Goal: Task Accomplishment & Management: Use online tool/utility

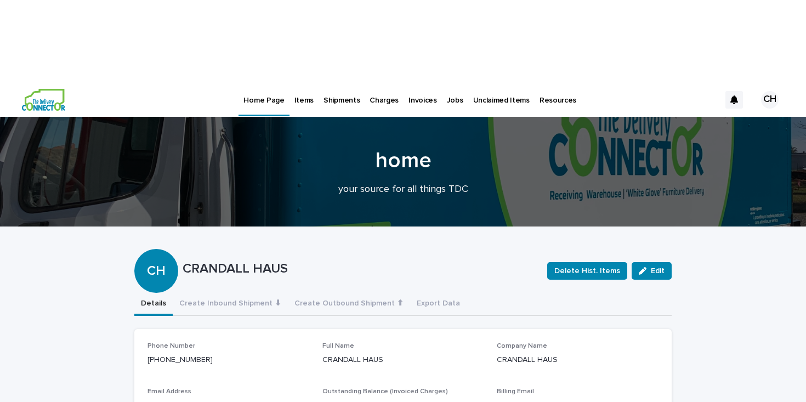
click at [447, 82] on p "Jobs" at bounding box center [455, 93] width 16 height 23
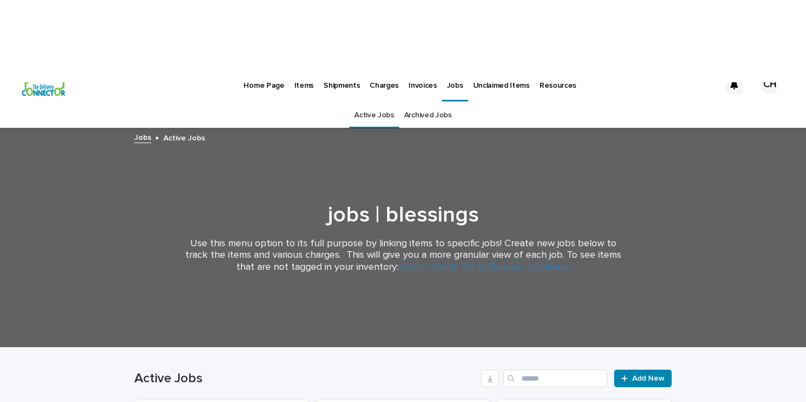
scroll to position [15, 0]
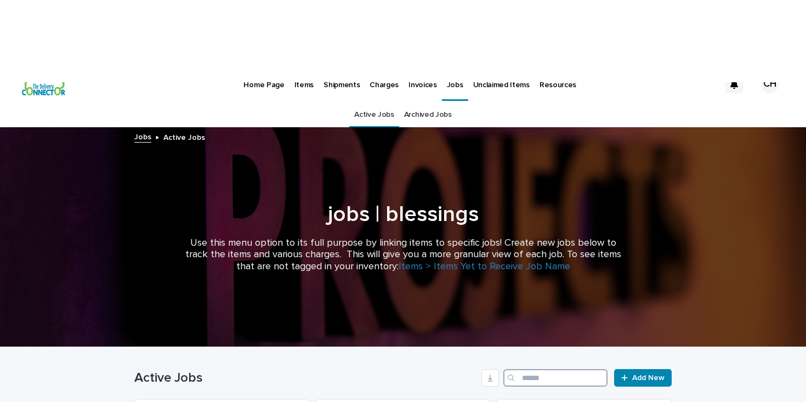
click at [538, 369] on input "Search" at bounding box center [555, 378] width 104 height 18
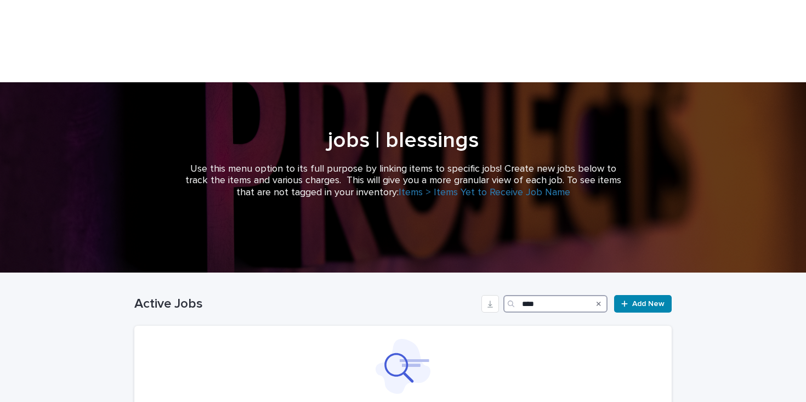
scroll to position [90, 0]
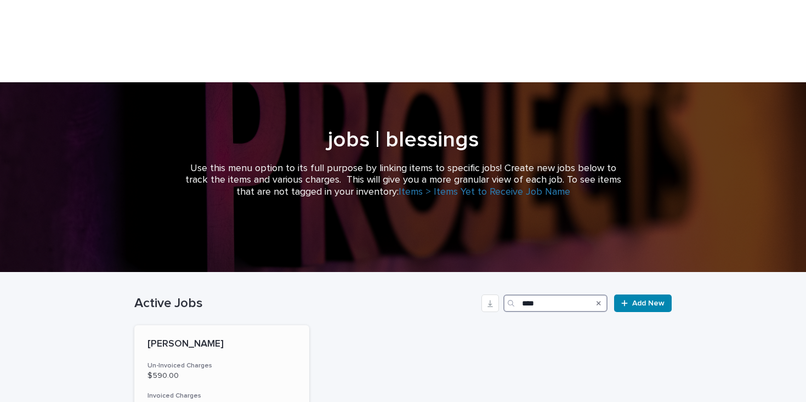
type input "****"
click at [249, 336] on div "[PERSON_NAME]" at bounding box center [221, 343] width 149 height 14
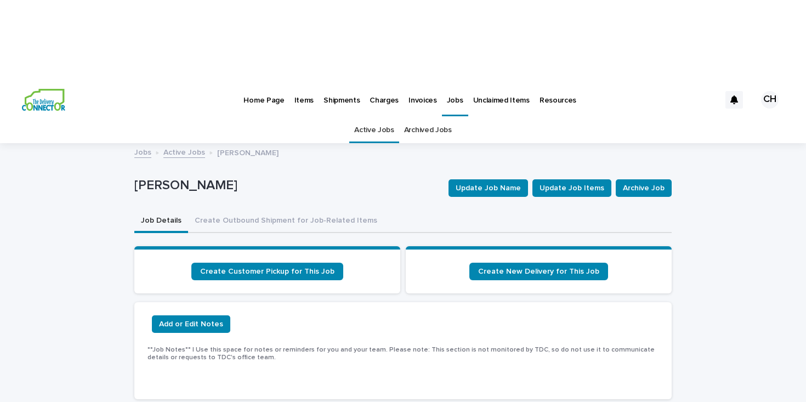
click at [252, 82] on p "Home Page" at bounding box center [263, 93] width 41 height 23
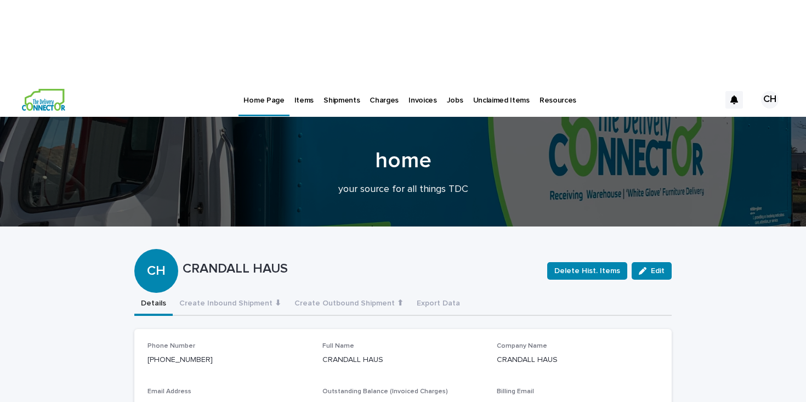
scroll to position [9, 0]
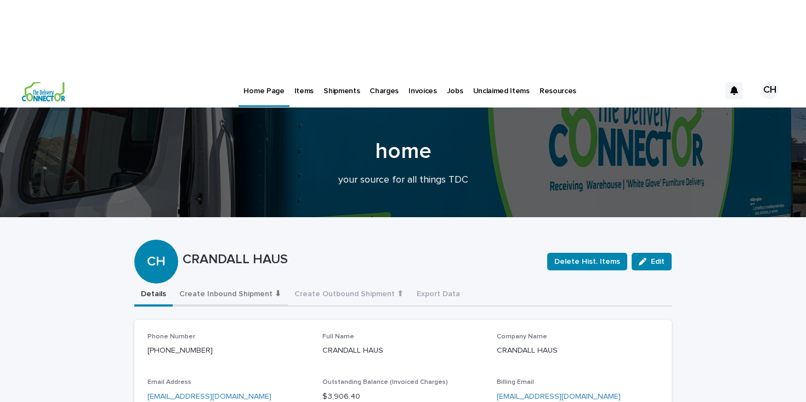
click at [213, 283] on button "Create Inbound Shipment ⬇" at bounding box center [230, 294] width 115 height 23
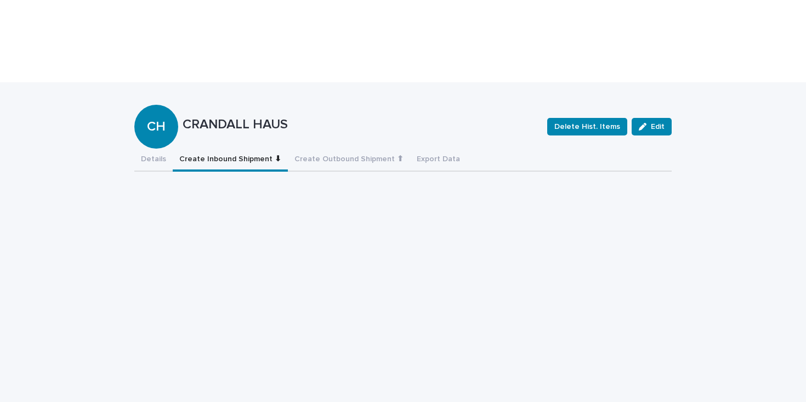
scroll to position [146, 0]
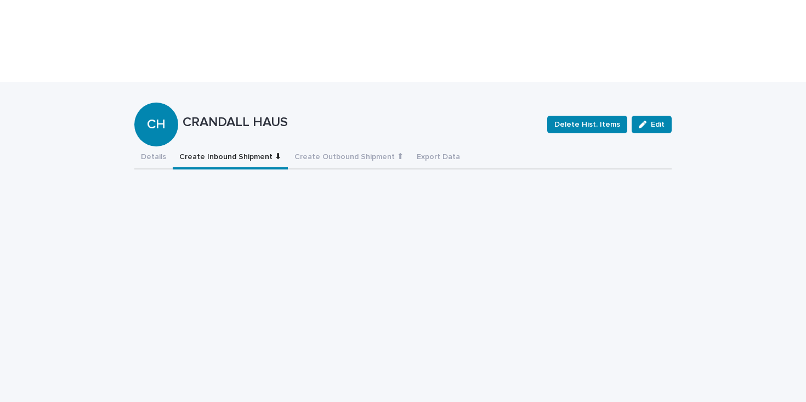
click at [142, 146] on button "Details" at bounding box center [153, 157] width 38 height 23
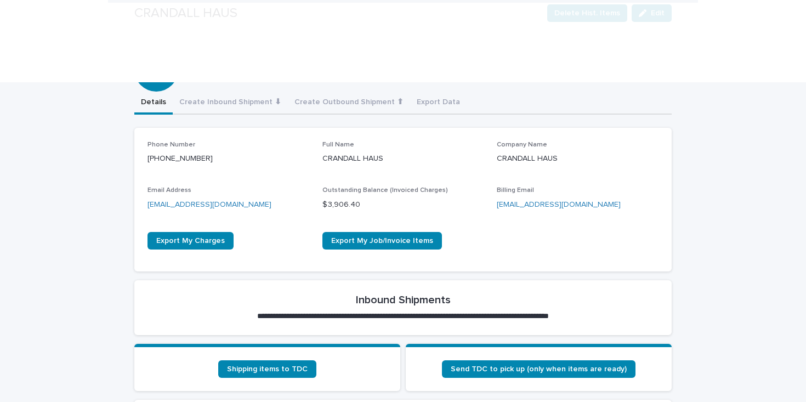
scroll to position [248, 0]
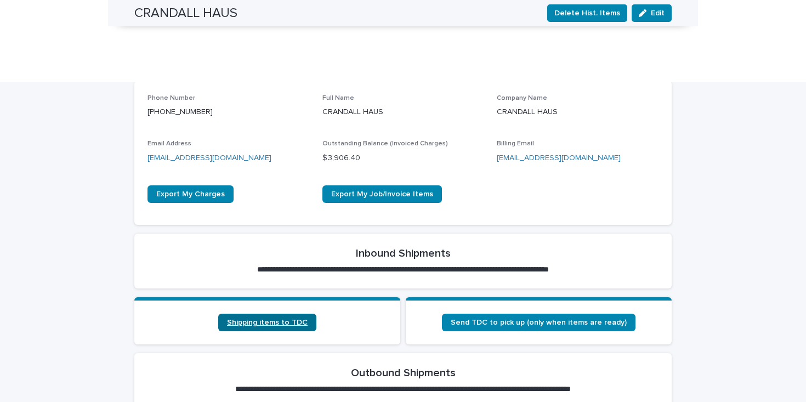
click at [276, 314] on link "Shipping items to TDC" at bounding box center [267, 323] width 98 height 18
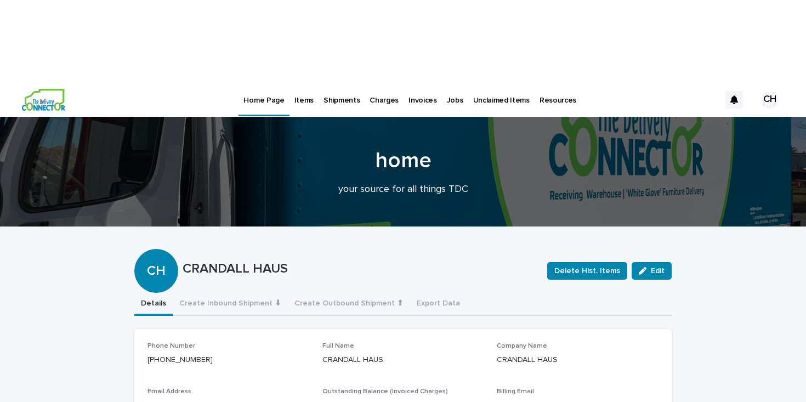
click at [281, 82] on p "Home Page" at bounding box center [263, 93] width 41 height 23
click at [302, 82] on p "Items" at bounding box center [303, 93] width 19 height 23
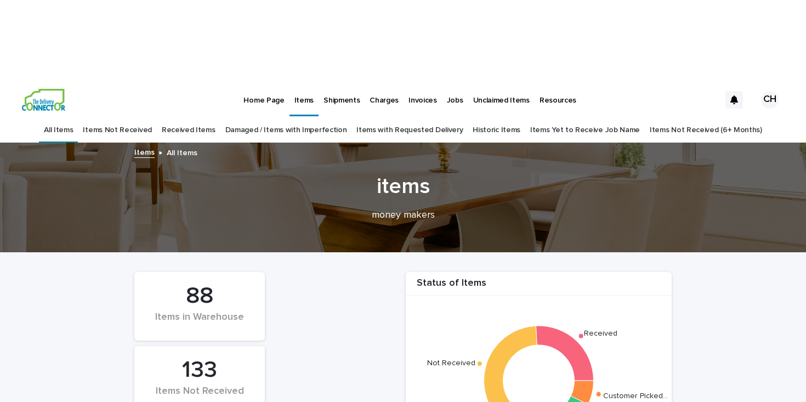
click at [447, 82] on p "Jobs" at bounding box center [455, 93] width 16 height 23
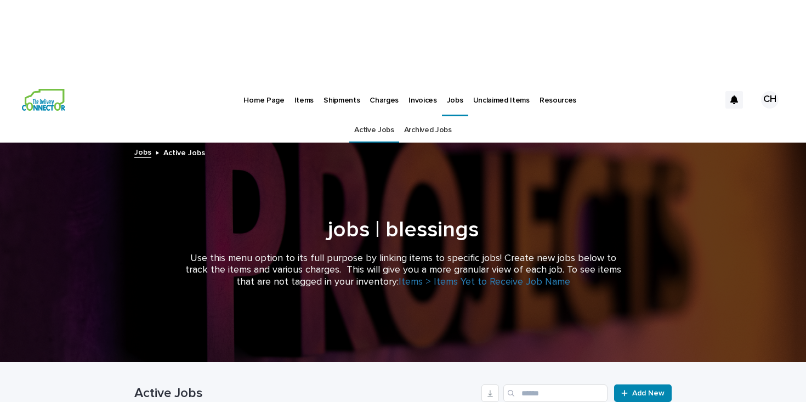
scroll to position [4, 0]
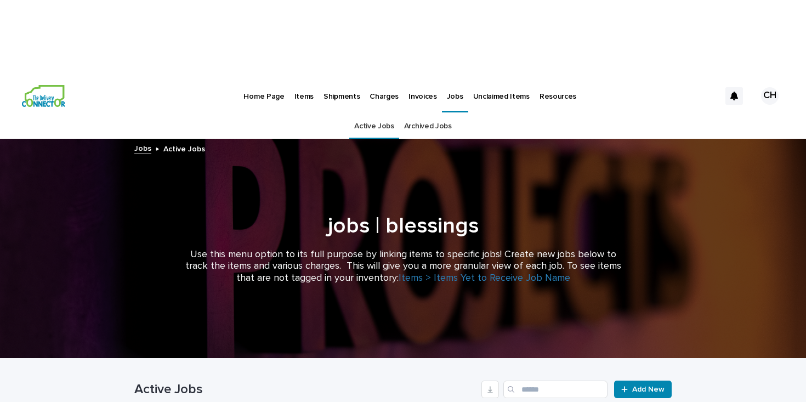
click at [543, 359] on div "Active Jobs Add New" at bounding box center [402, 385] width 537 height 53
click at [542, 381] on input "Search" at bounding box center [555, 390] width 104 height 18
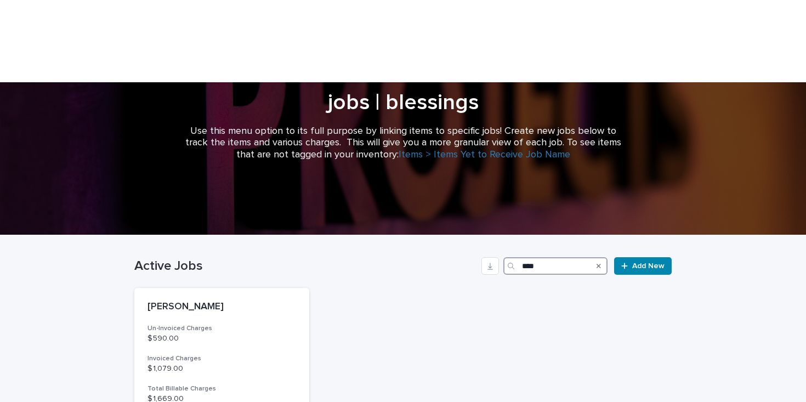
scroll to position [128, 0]
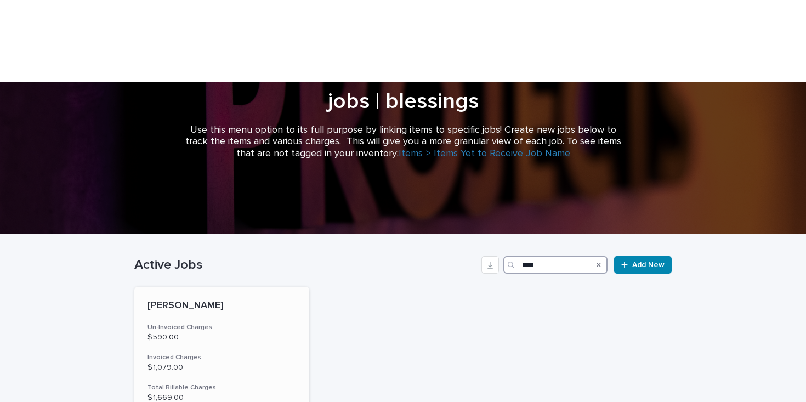
type input "****"
click at [285, 299] on div "[PERSON_NAME] Un-Invoiced Charges $ 590.00 Invoiced Charges $ 1,079.00 Total Bi…" at bounding box center [221, 381] width 175 height 189
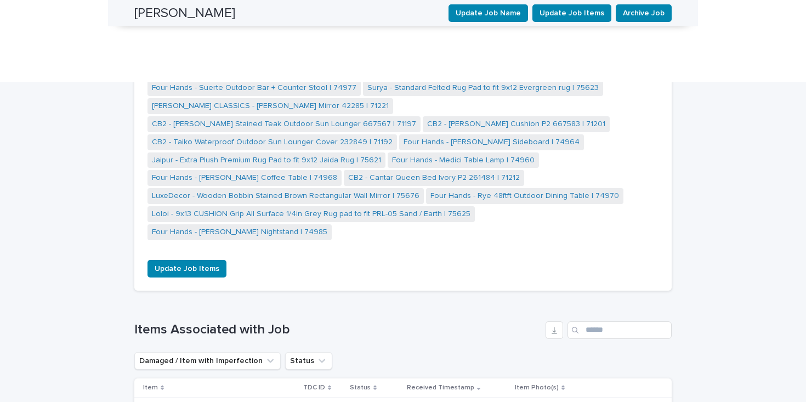
scroll to position [1864, 0]
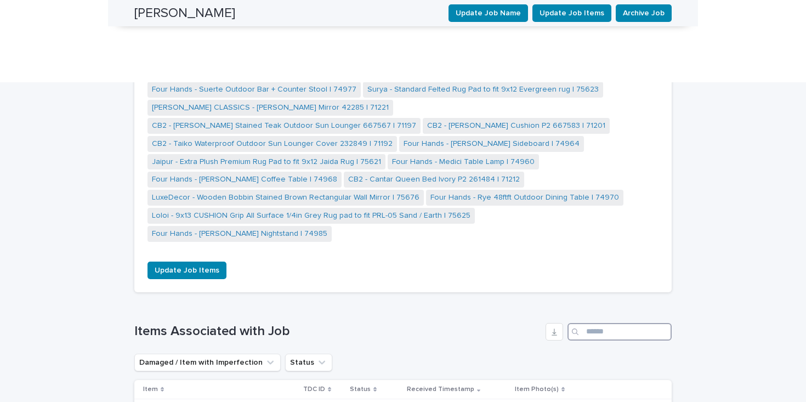
click at [612, 323] on input "Search" at bounding box center [619, 332] width 104 height 18
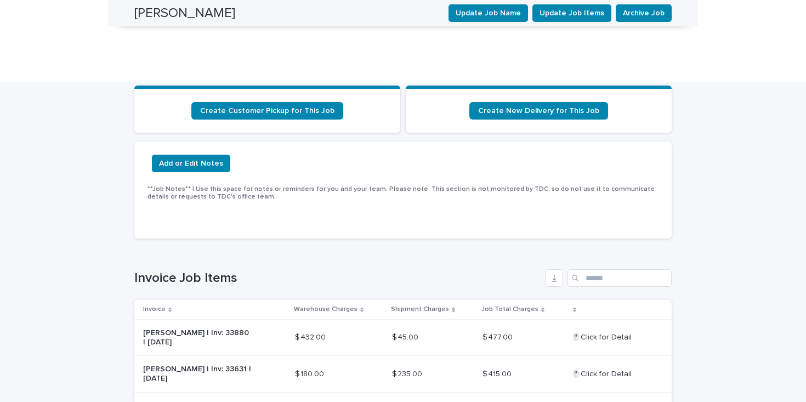
scroll to position [0, 0]
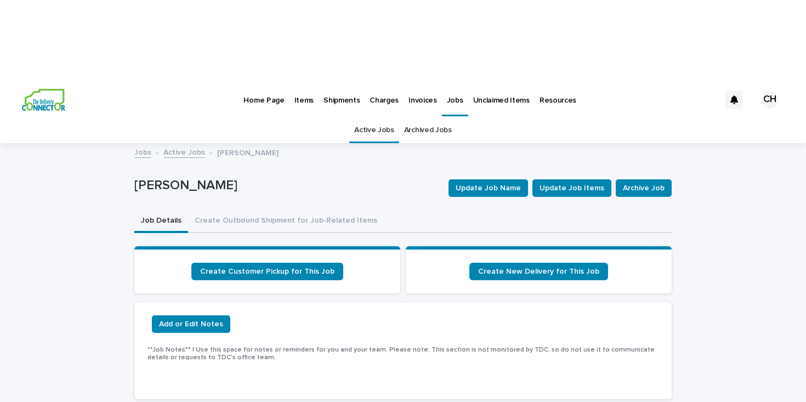
type input "****"
click at [262, 82] on p "Home Page" at bounding box center [263, 93] width 41 height 23
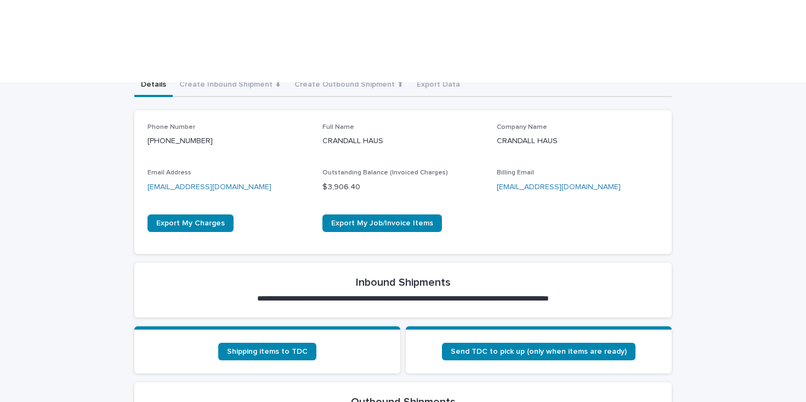
scroll to position [228, 0]
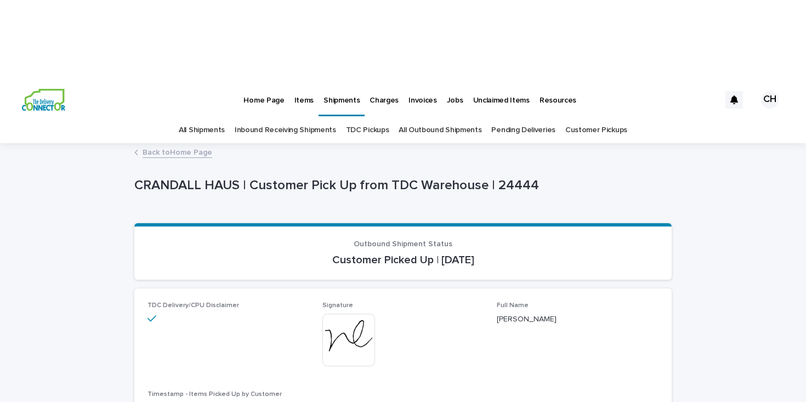
click at [174, 145] on link "Back to Home Page" at bounding box center [178, 151] width 70 height 13
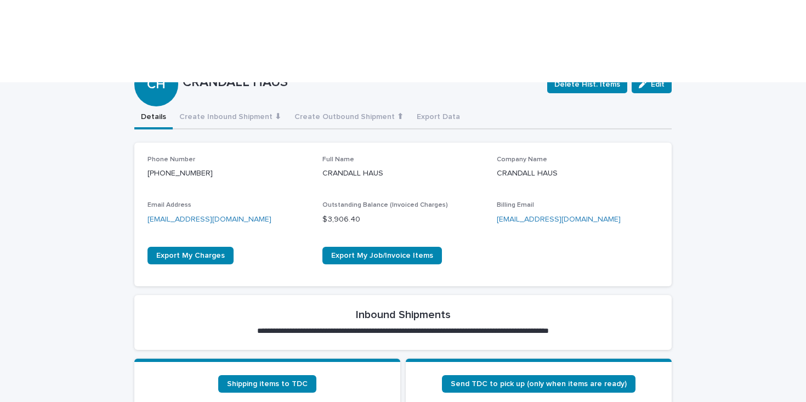
scroll to position [187, 0]
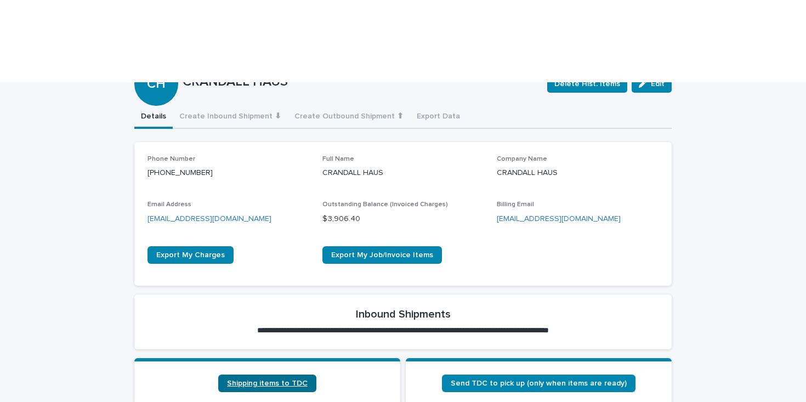
click at [262, 379] on span "Shipping items to TDC" at bounding box center [267, 383] width 81 height 8
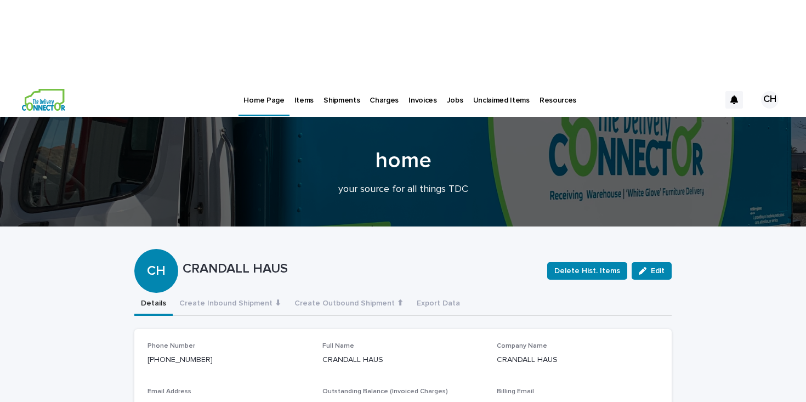
click at [468, 82] on div "Unclaimed Items" at bounding box center [501, 93] width 66 height 23
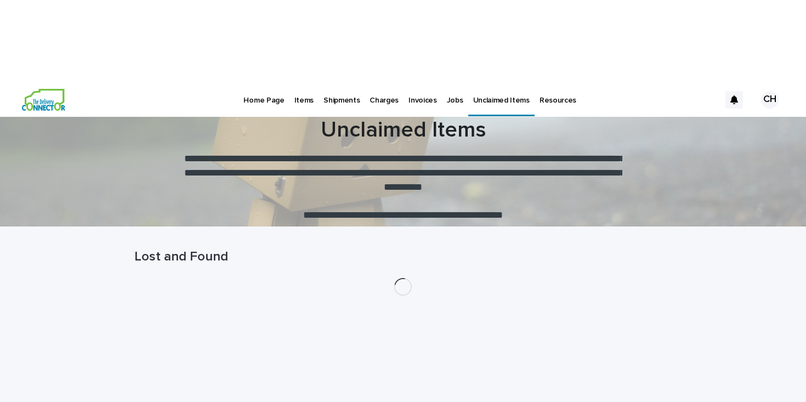
click at [442, 82] on div "Jobs" at bounding box center [455, 93] width 26 height 23
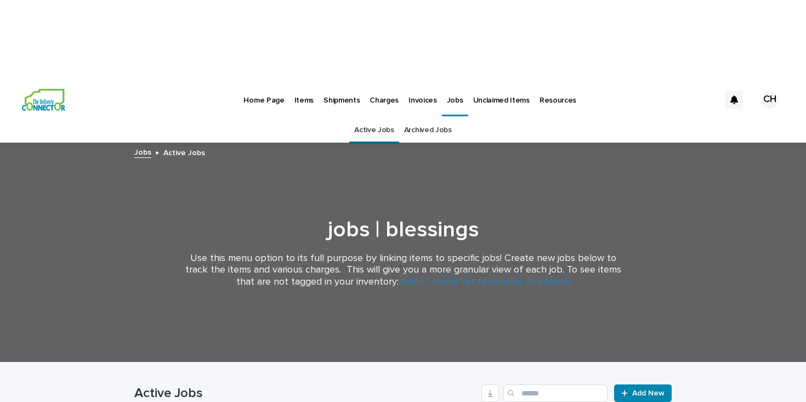
scroll to position [59, 0]
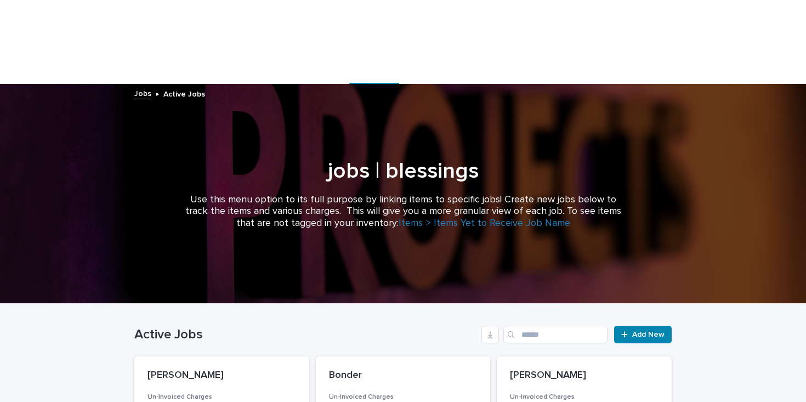
click at [527, 304] on div "Active Jobs Add New" at bounding box center [402, 330] width 537 height 53
click at [527, 326] on input "Search" at bounding box center [555, 335] width 104 height 18
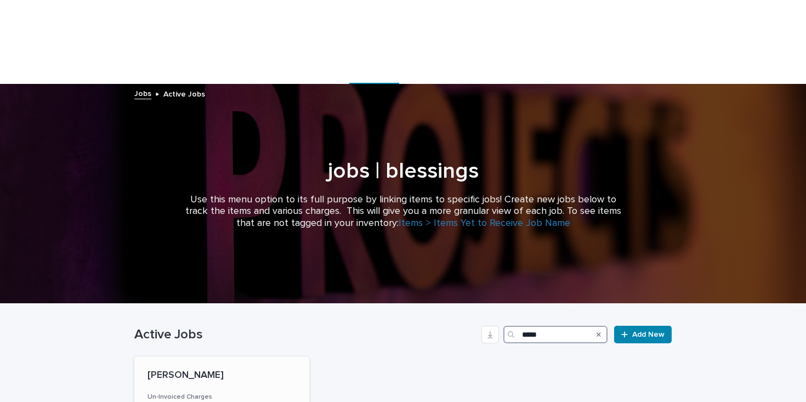
type input "*****"
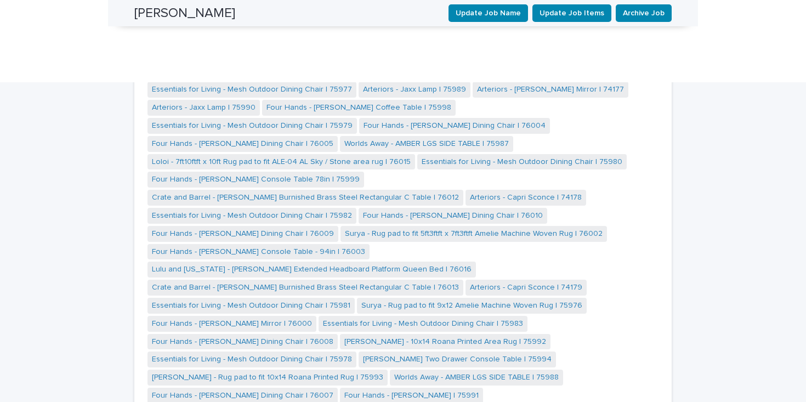
scroll to position [802, 0]
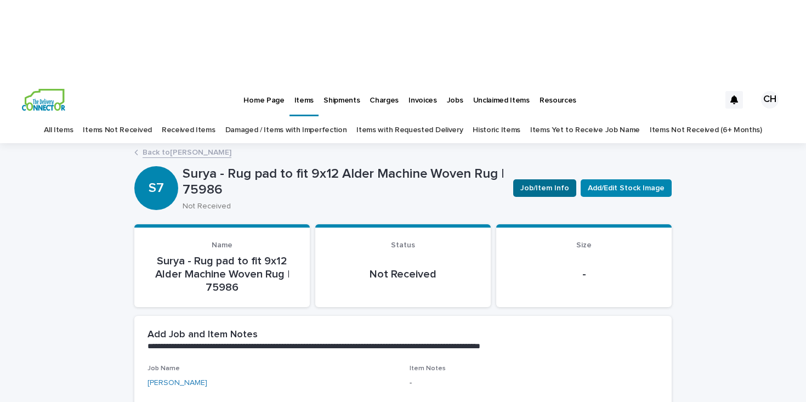
click at [564, 183] on span "Job/Item Info" at bounding box center [544, 188] width 49 height 11
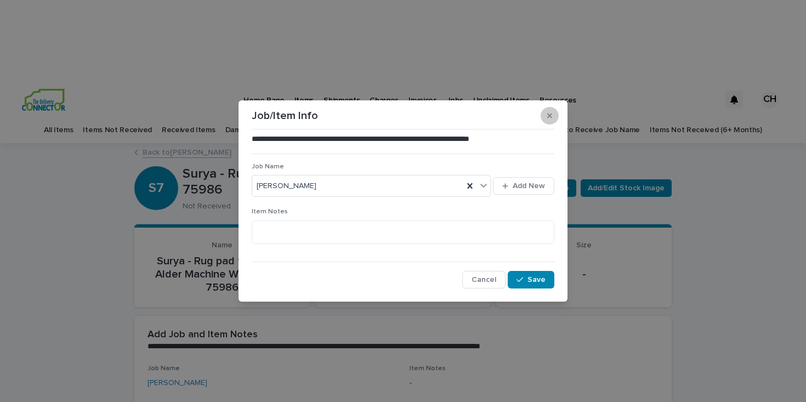
click at [555, 115] on button "button" at bounding box center [550, 116] width 18 height 18
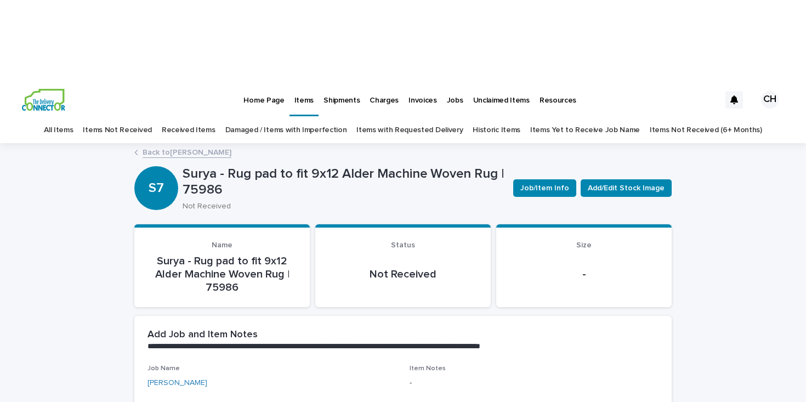
click at [186, 145] on link "Back to Ricks" at bounding box center [187, 151] width 89 height 13
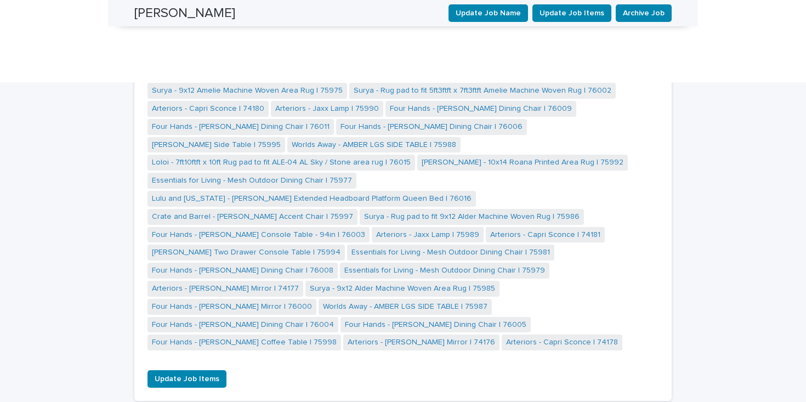
scroll to position [916, 0]
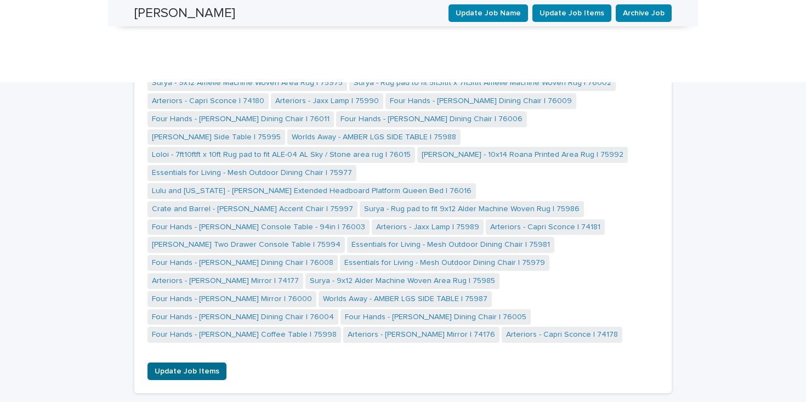
click at [190, 366] on span "Update Job Items" at bounding box center [187, 371] width 65 height 11
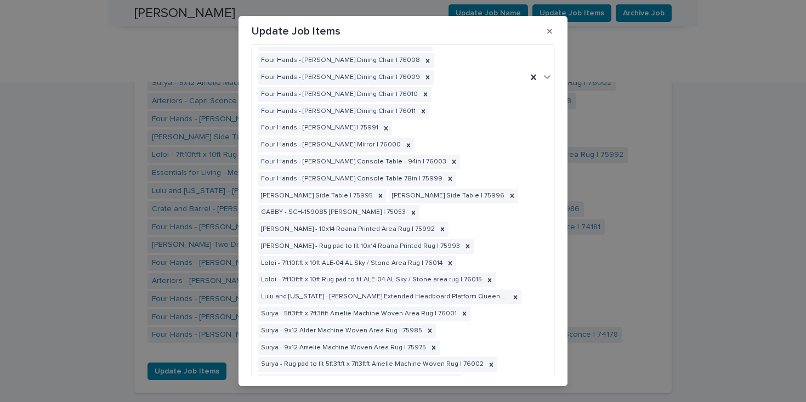
scroll to position [401, 0]
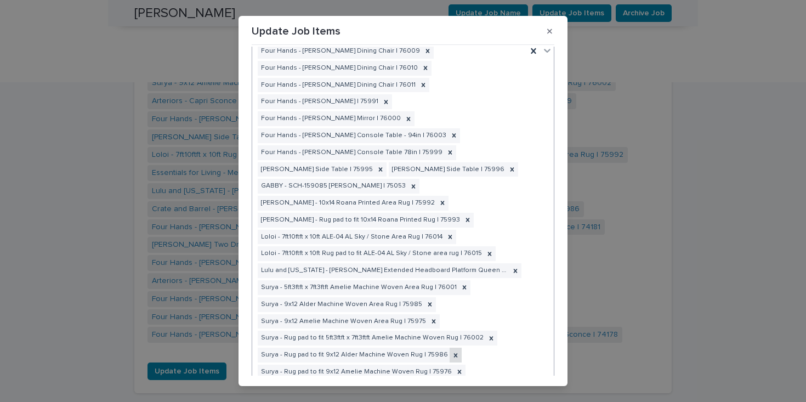
click at [452, 351] on icon at bounding box center [456, 355] width 8 height 8
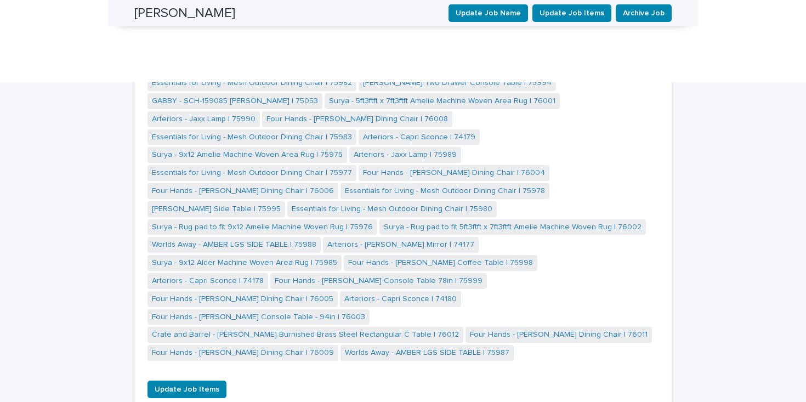
scroll to position [924, 0]
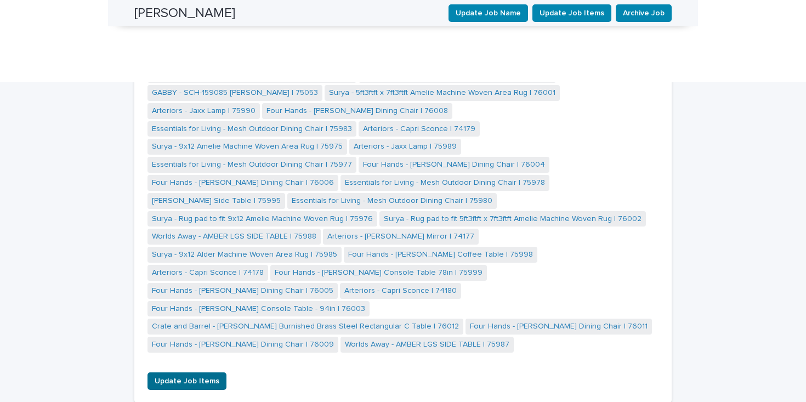
click at [208, 376] on span "Update Job Items" at bounding box center [187, 381] width 65 height 11
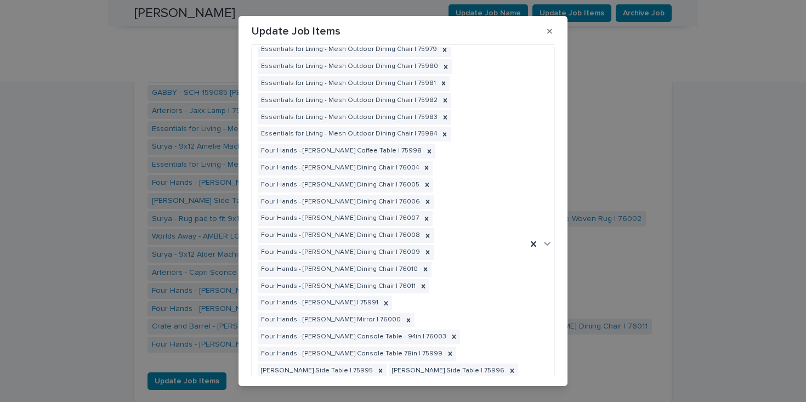
scroll to position [205, 0]
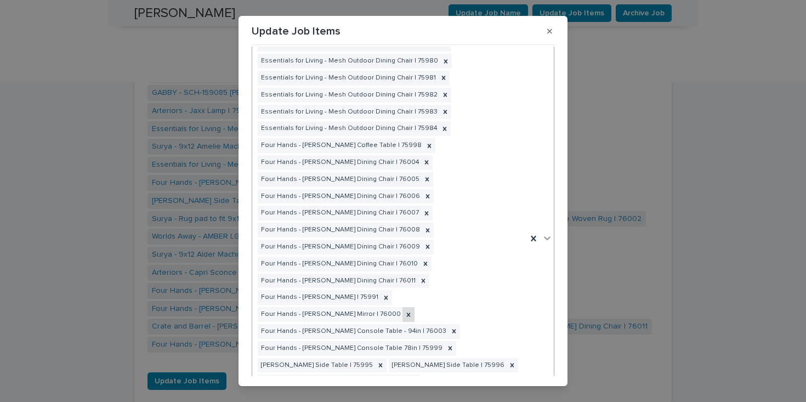
click at [405, 311] on icon at bounding box center [409, 315] width 8 height 8
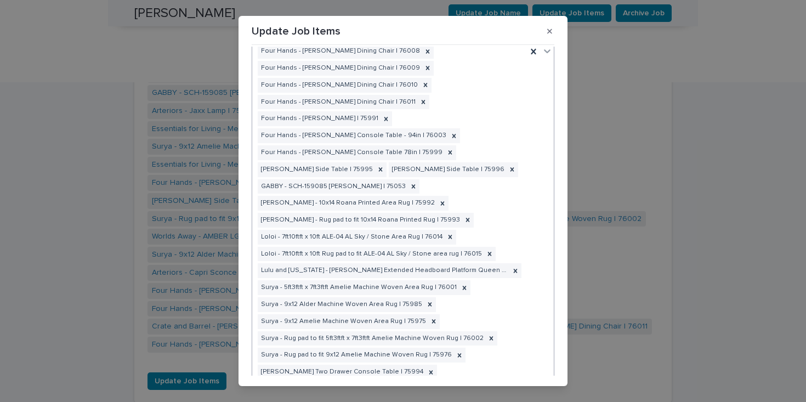
scroll to position [367, 0]
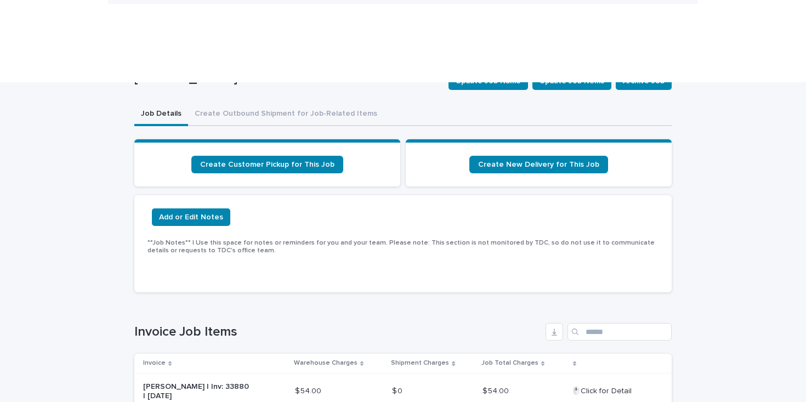
scroll to position [0, 0]
